Goal: Use online tool/utility

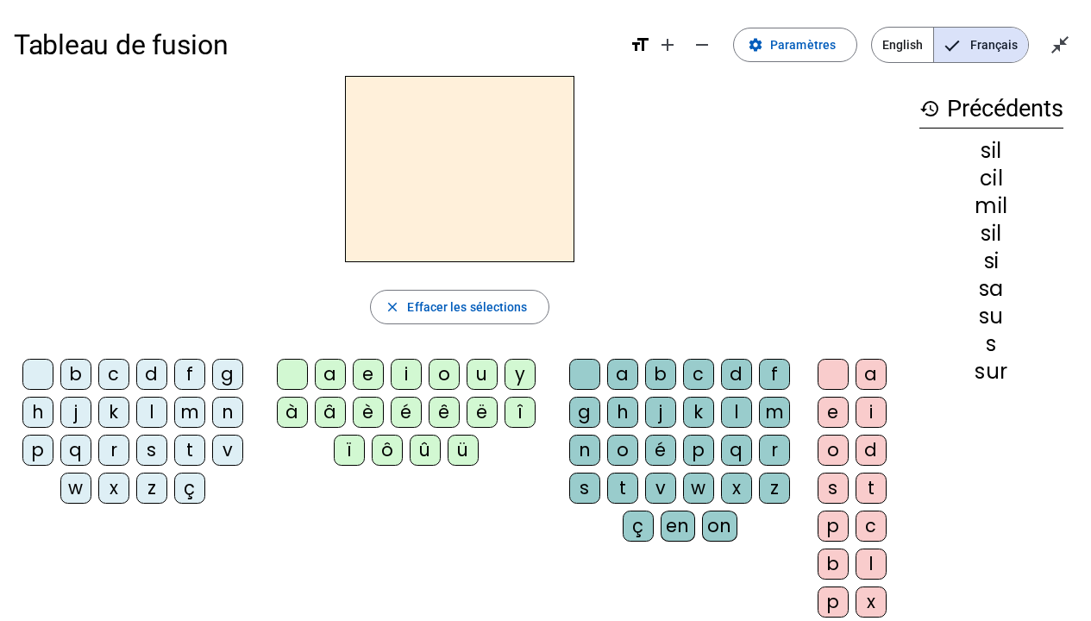
click at [188, 453] on div "t" at bounding box center [189, 450] width 31 height 31
click at [362, 372] on div "e" at bounding box center [368, 374] width 31 height 31
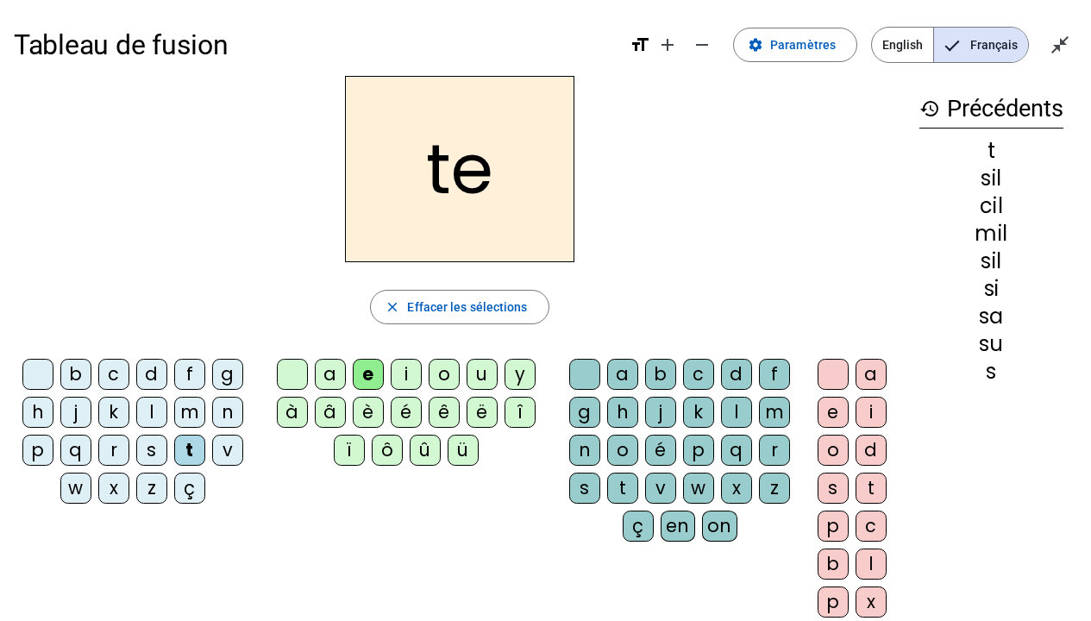
click at [156, 374] on div "d" at bounding box center [151, 374] width 31 height 31
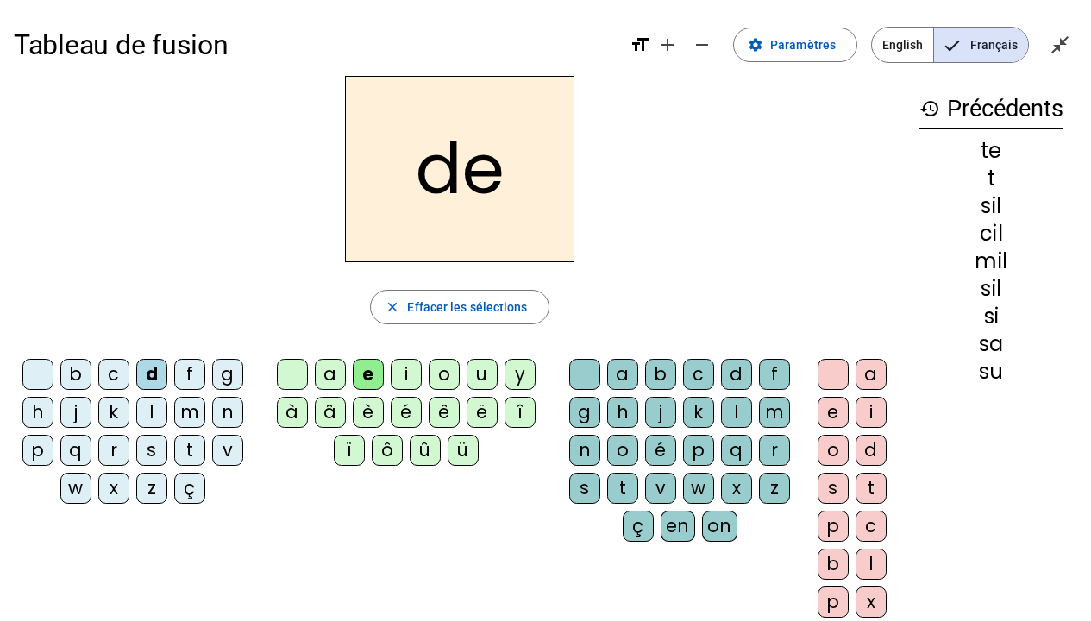
click at [192, 412] on div "m" at bounding box center [189, 412] width 31 height 31
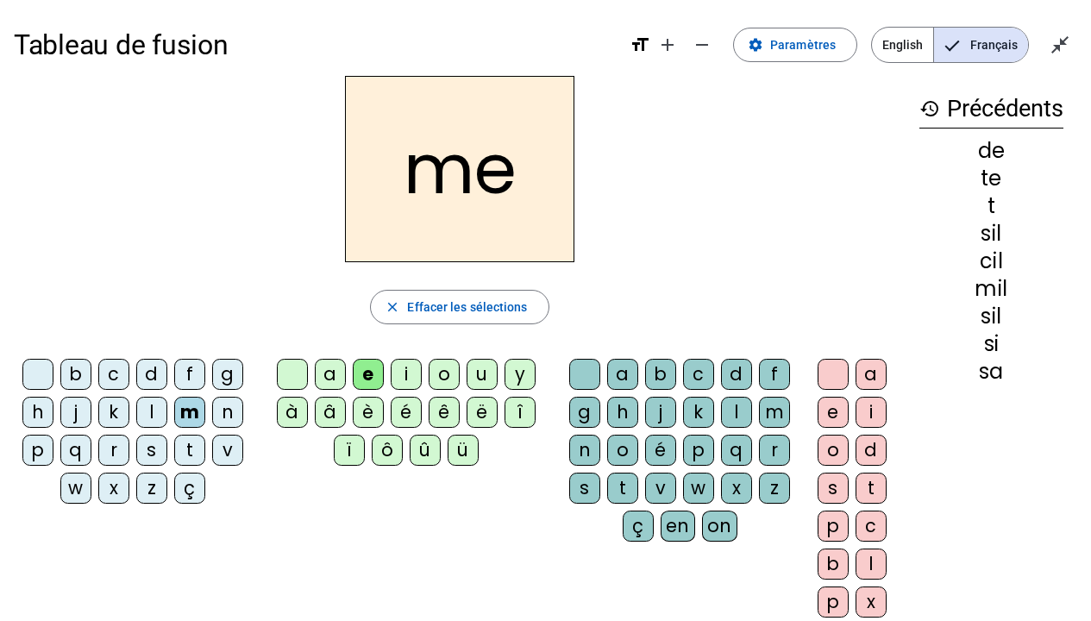
click at [331, 369] on div "a" at bounding box center [330, 374] width 31 height 31
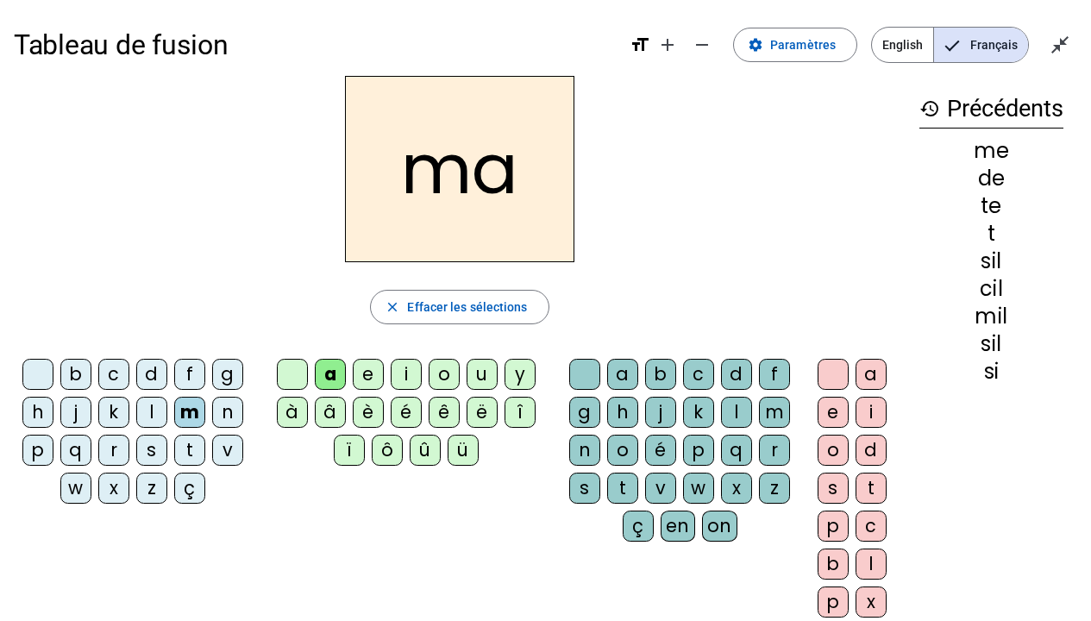
click at [733, 412] on div "l" at bounding box center [736, 412] width 31 height 31
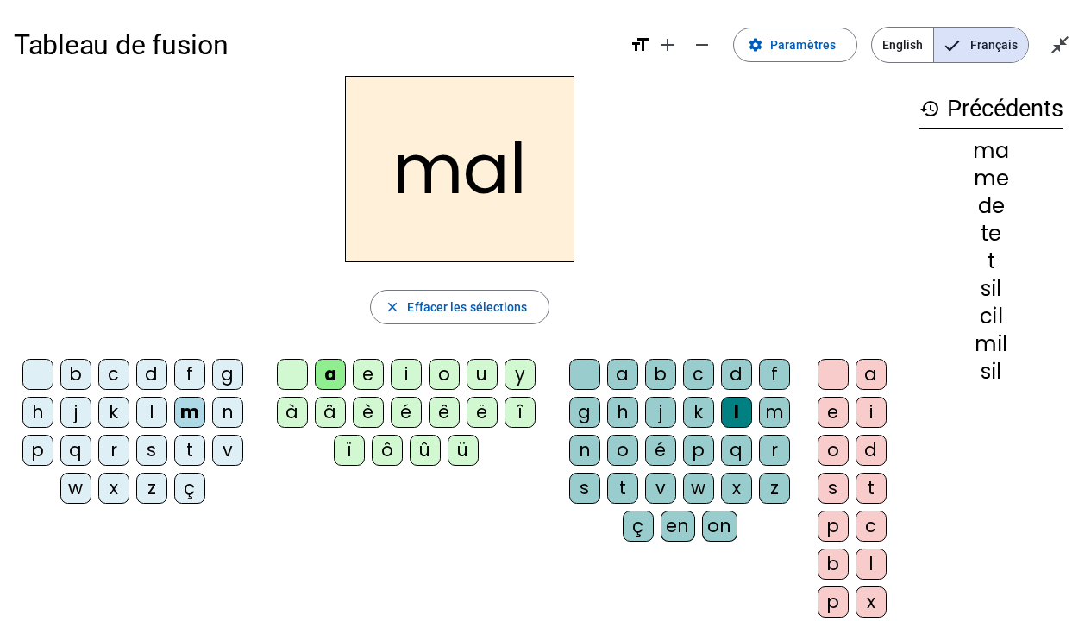
click at [412, 368] on div "i" at bounding box center [406, 374] width 31 height 31
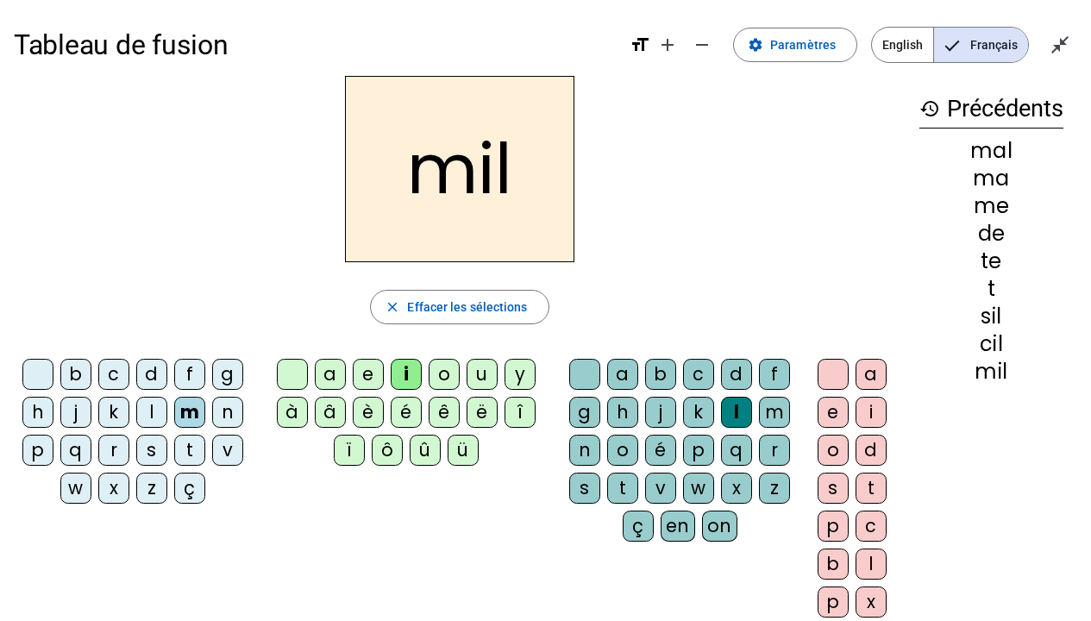
click at [832, 410] on div "e" at bounding box center [833, 412] width 31 height 31
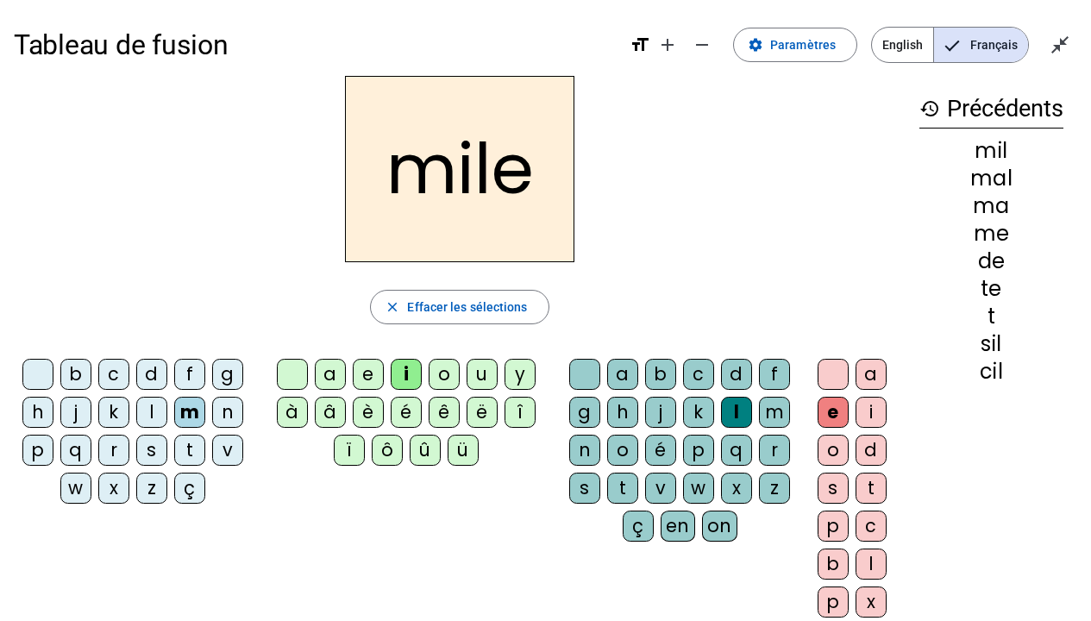
click at [525, 372] on div "y" at bounding box center [520, 374] width 31 height 31
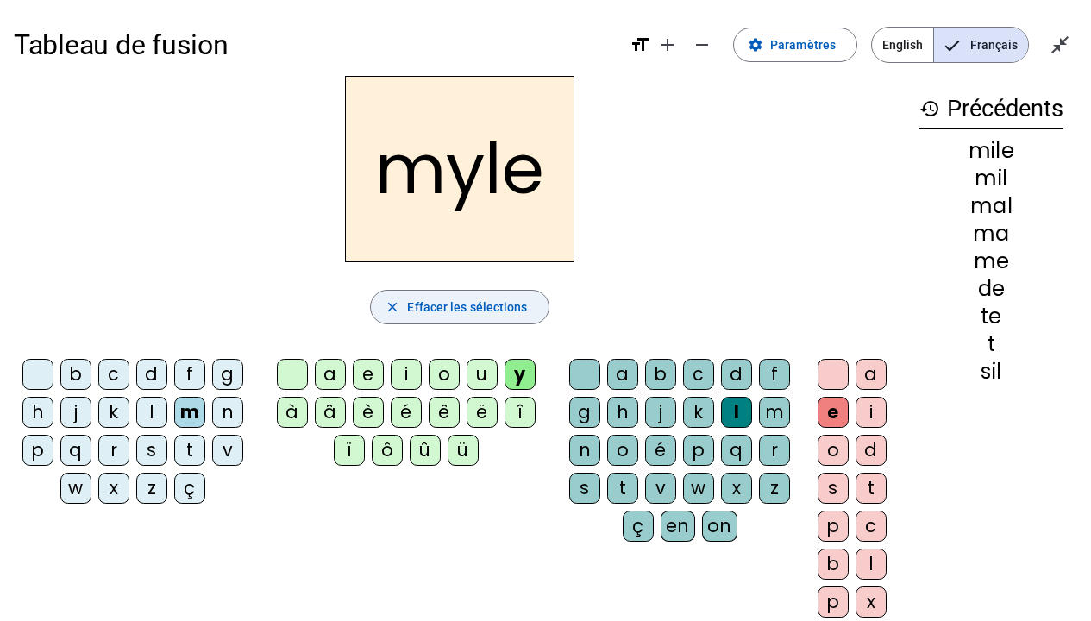
click at [503, 305] on span "Effacer les sélections" at bounding box center [467, 307] width 120 height 21
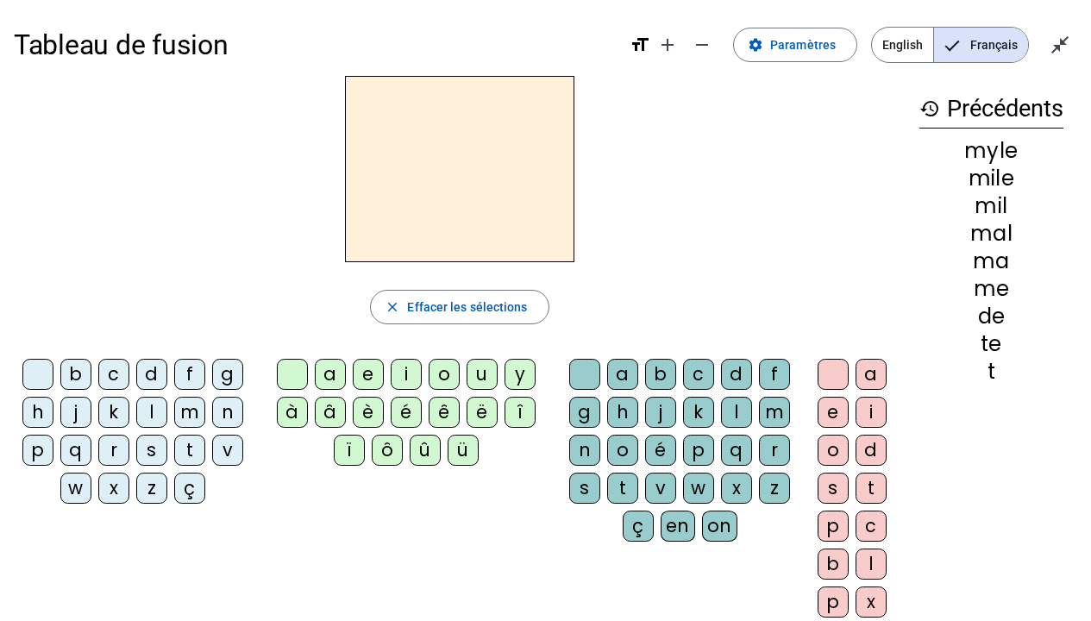
click at [194, 407] on div "m" at bounding box center [189, 412] width 31 height 31
click at [329, 362] on div "a" at bounding box center [330, 374] width 31 height 31
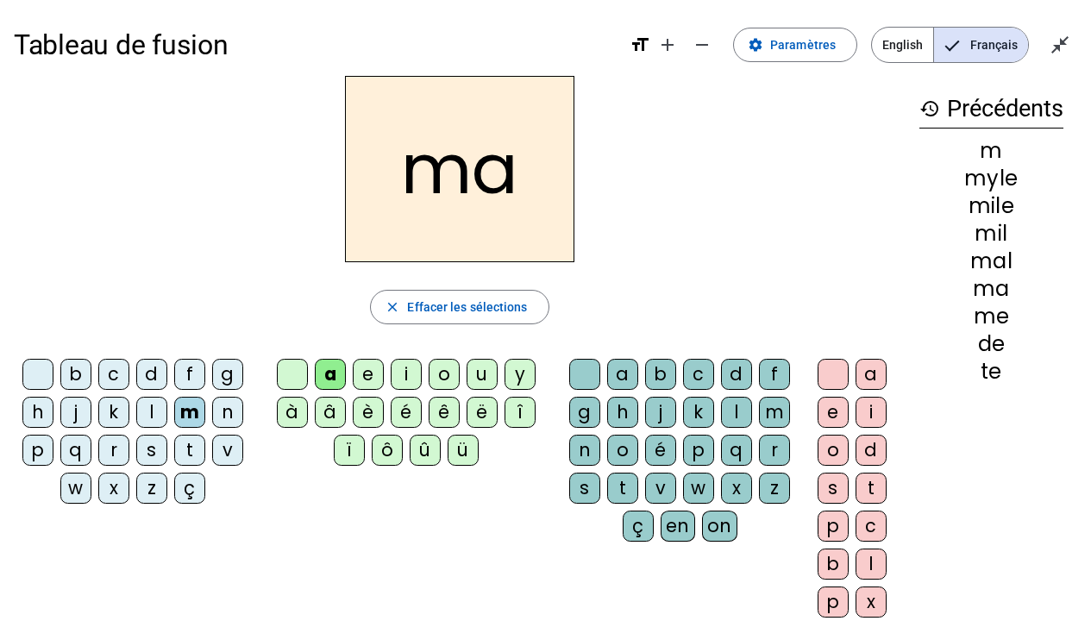
click at [739, 410] on div "l" at bounding box center [736, 412] width 31 height 31
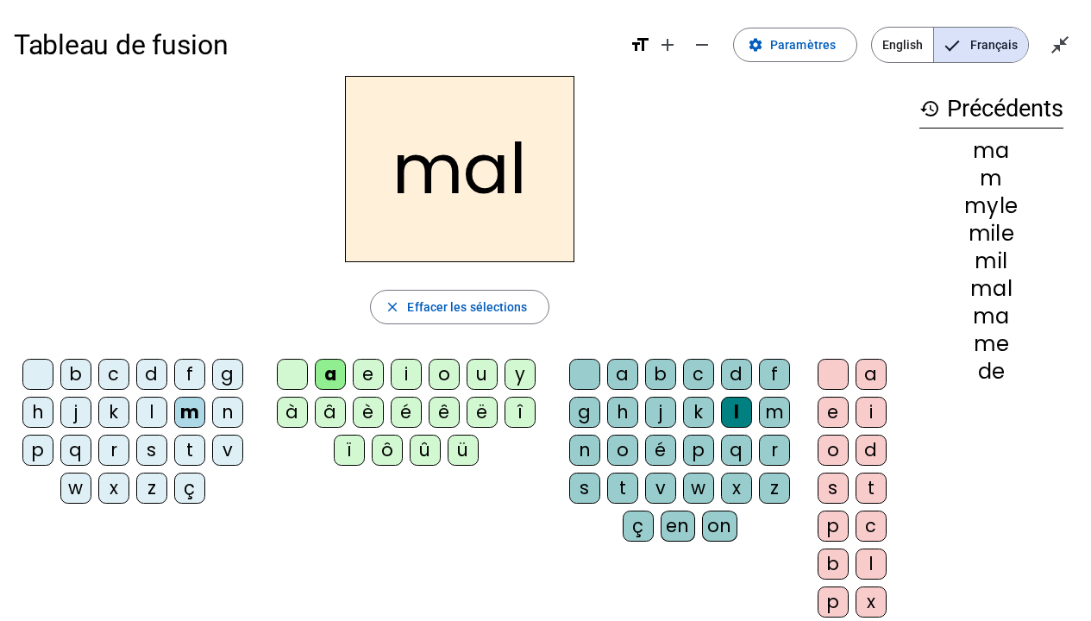
click at [371, 375] on div "e" at bounding box center [368, 374] width 31 height 31
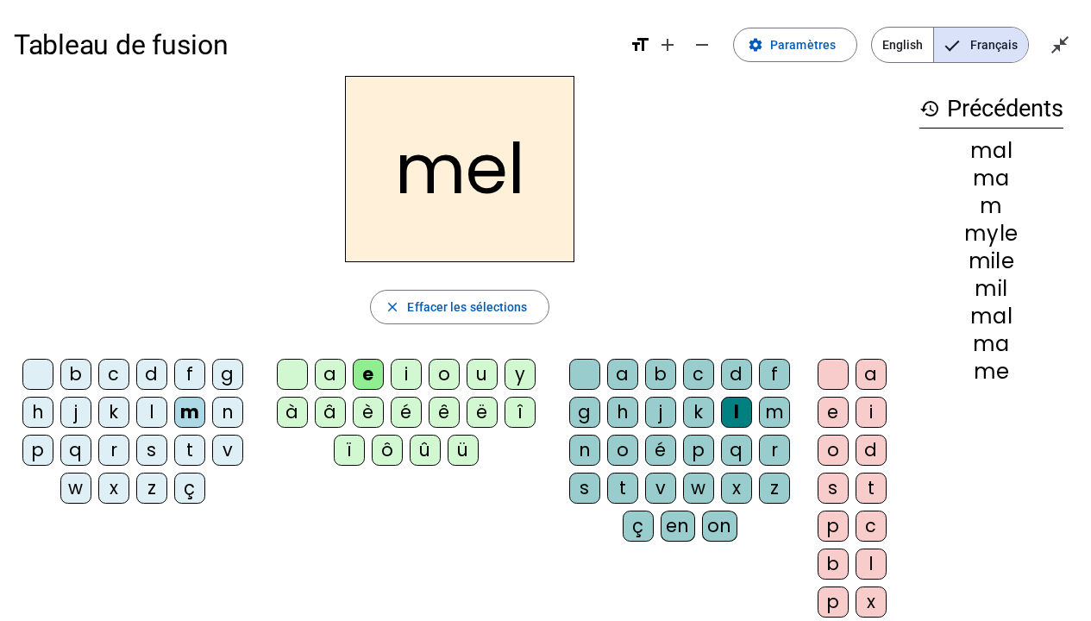
click at [493, 304] on span "Effacer les sélections" at bounding box center [467, 307] width 120 height 21
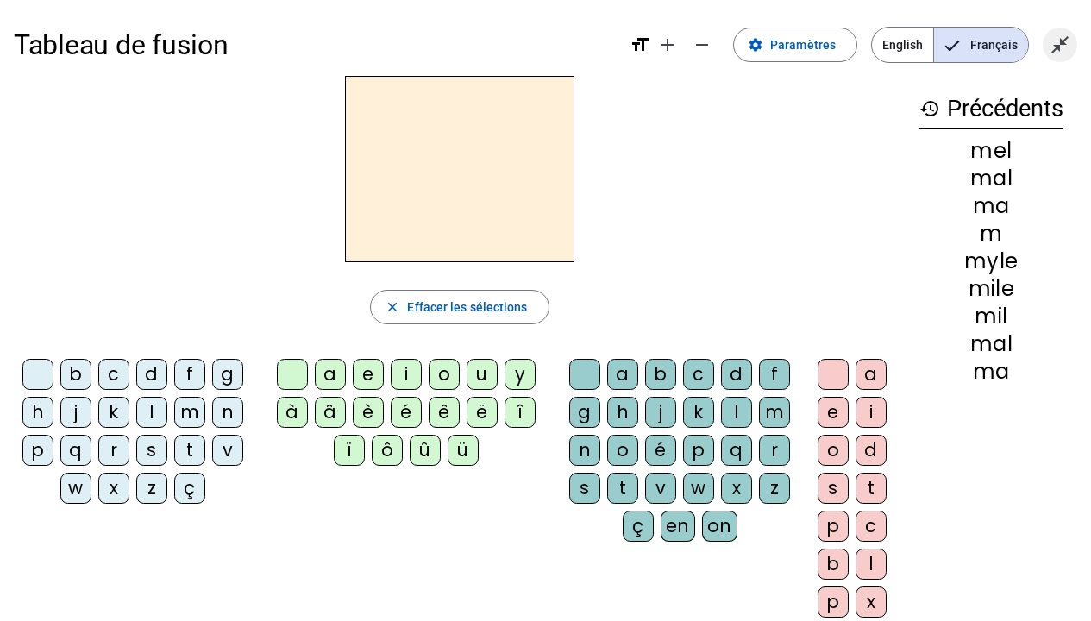
click at [1051, 52] on mat-icon "close_fullscreen" at bounding box center [1060, 45] width 21 height 21
